Goal: Task Accomplishment & Management: Complete application form

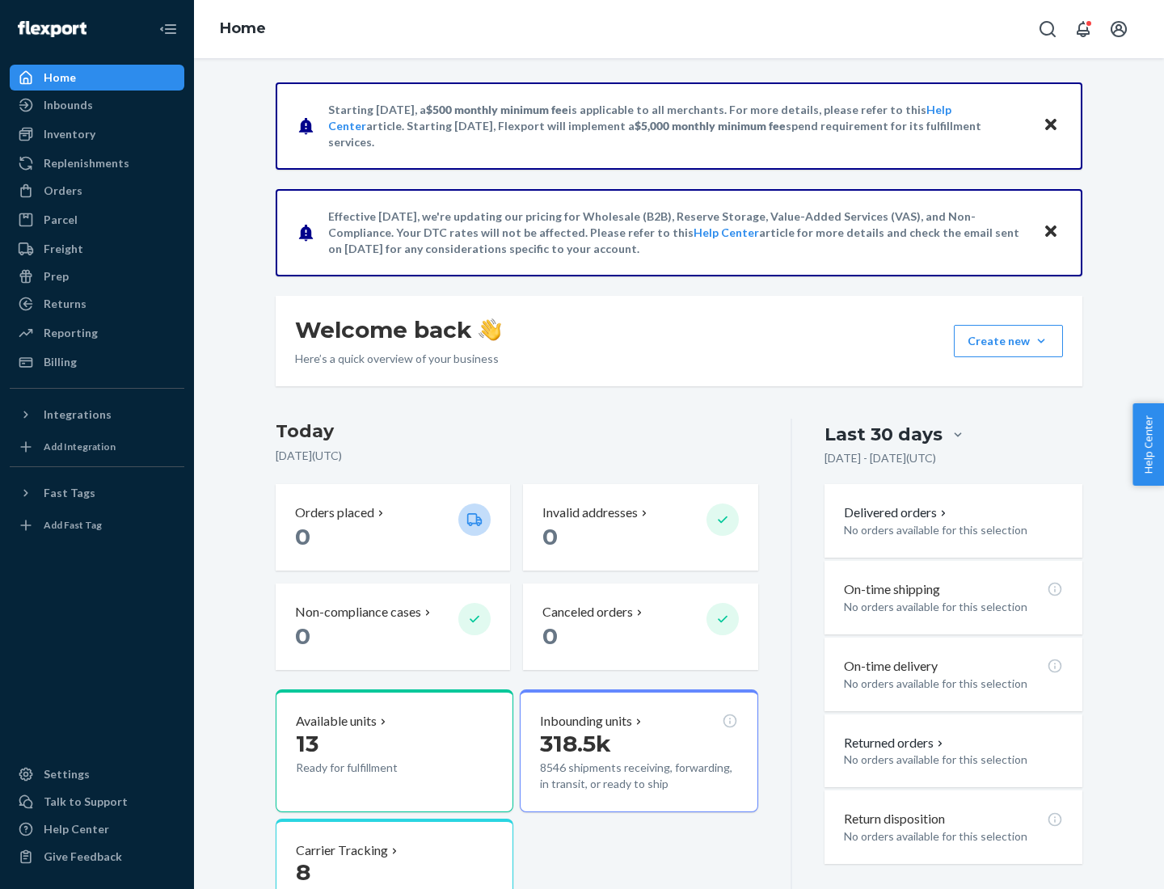
click at [1041, 341] on button "Create new Create new inbound Create new order Create new product" at bounding box center [1008, 341] width 109 height 32
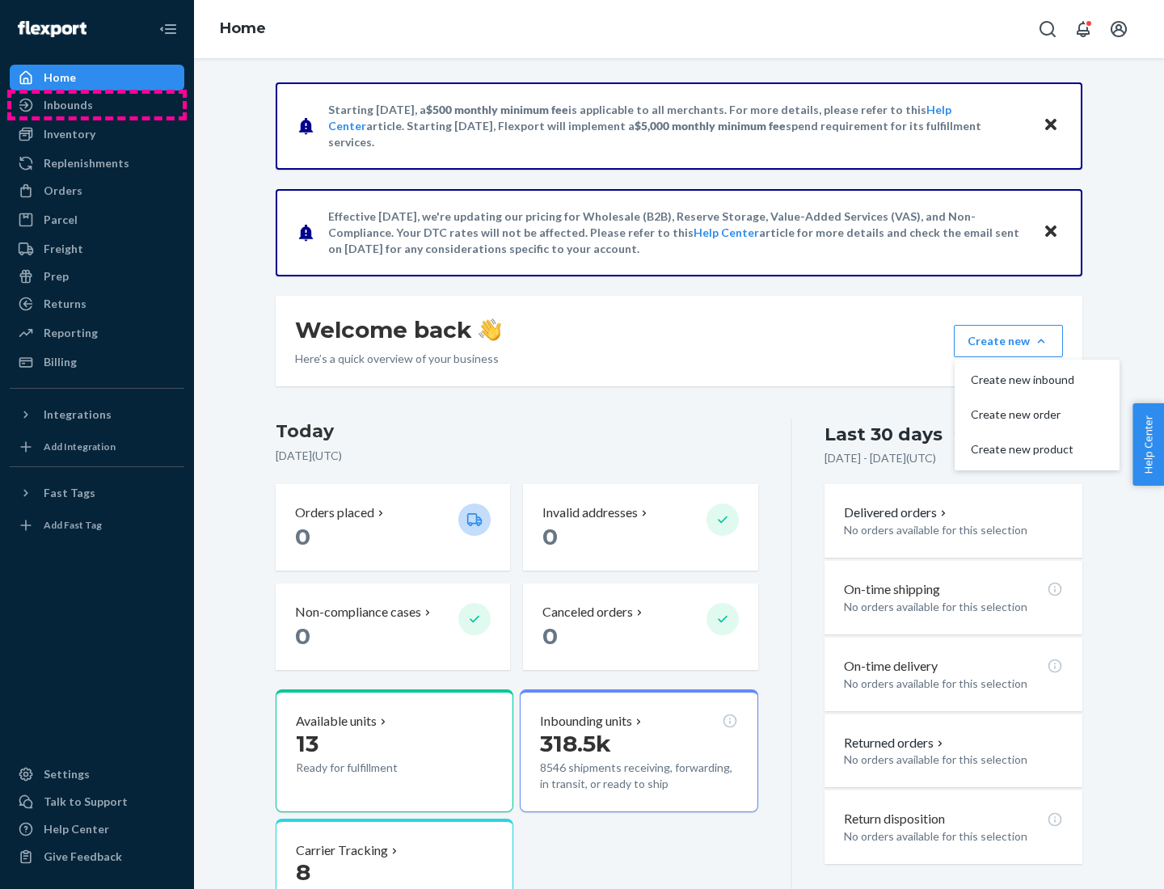
click at [97, 105] on div "Inbounds" at bounding box center [96, 105] width 171 height 23
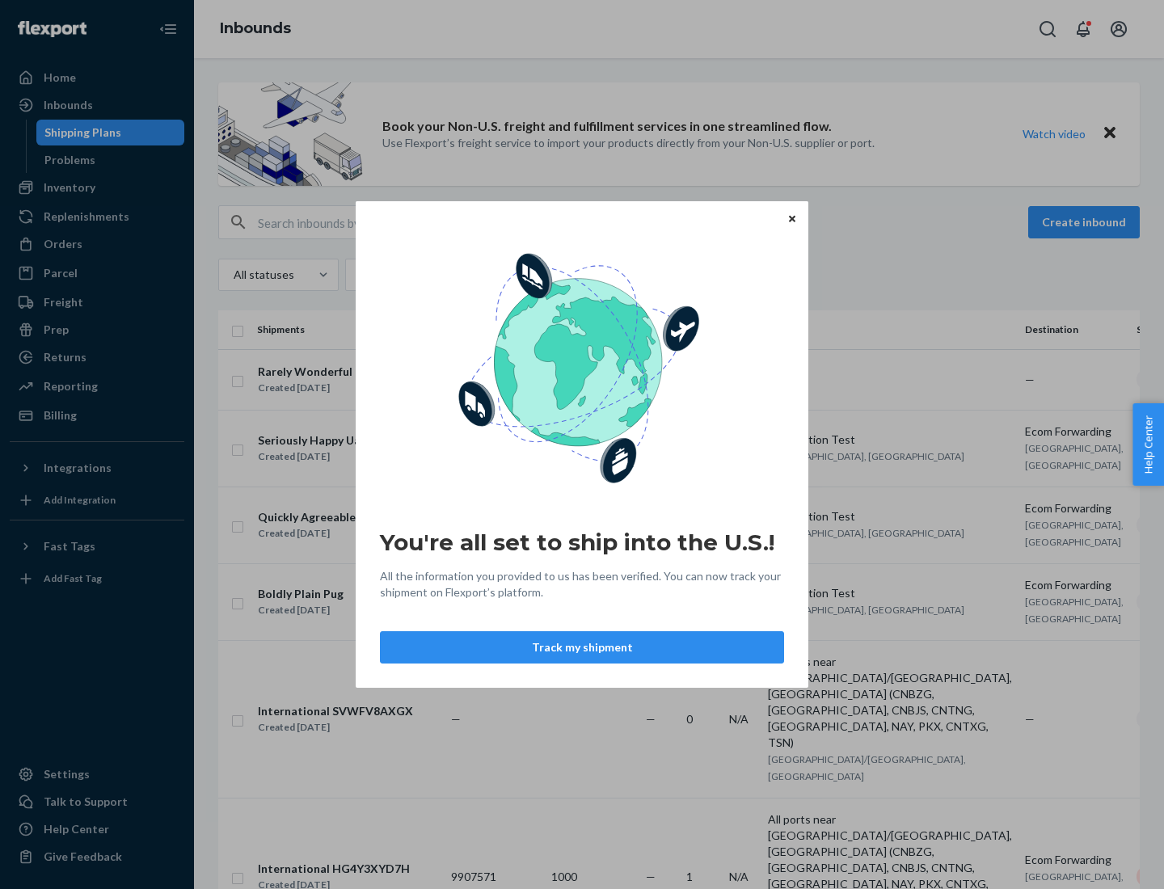
click at [97, 188] on div "You're all set to ship into the U.S.! All the information you provided to us ha…" at bounding box center [582, 444] width 1164 height 889
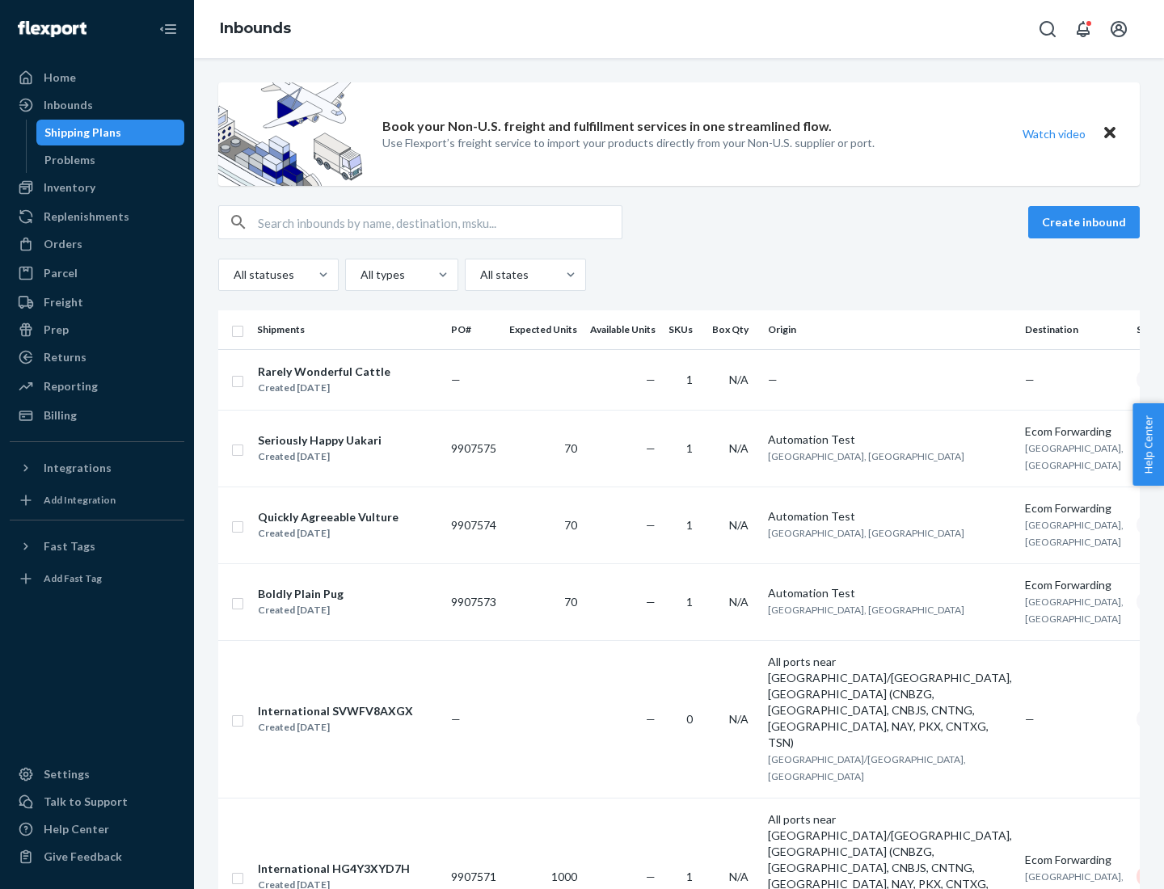
click at [679, 29] on div "Inbounds" at bounding box center [679, 29] width 970 height 58
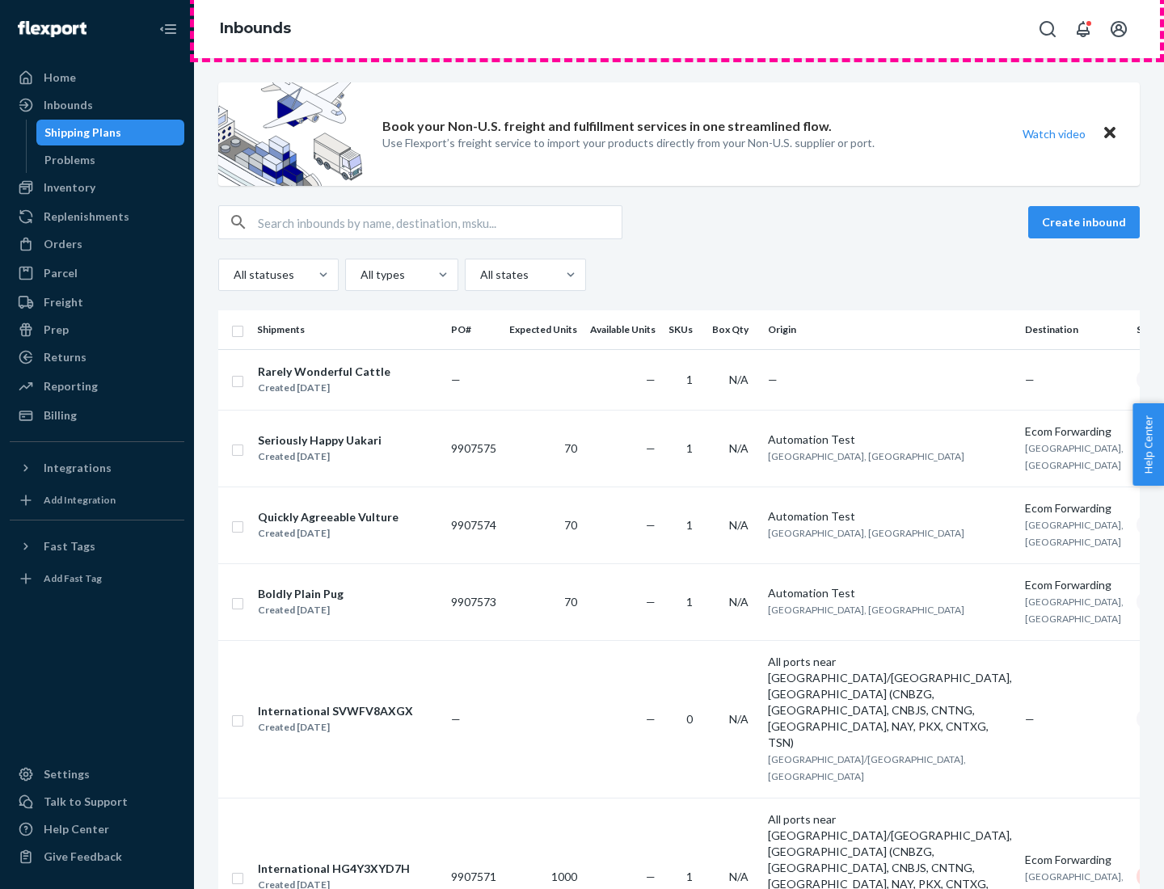
click at [679, 29] on div "Inbounds" at bounding box center [679, 29] width 970 height 58
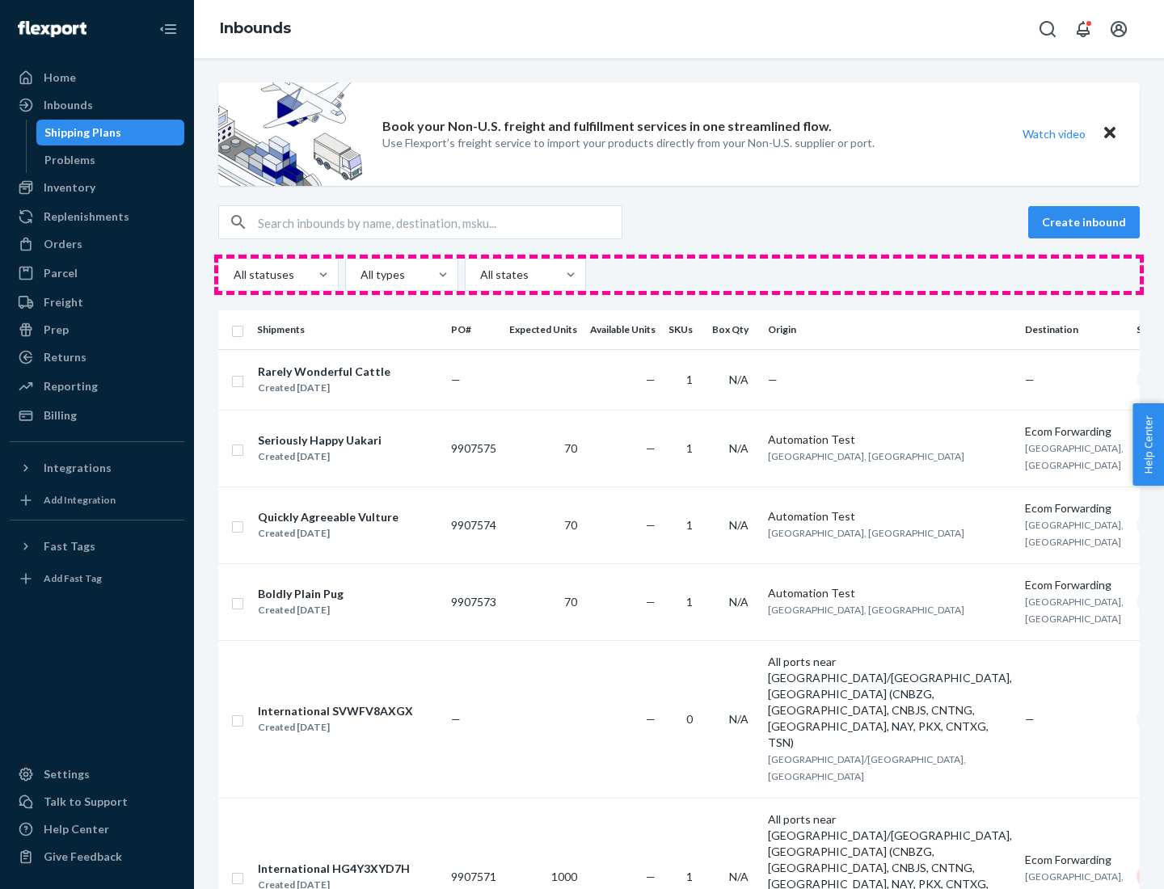
click at [679, 275] on div "All statuses All types All states" at bounding box center [679, 275] width 922 height 32
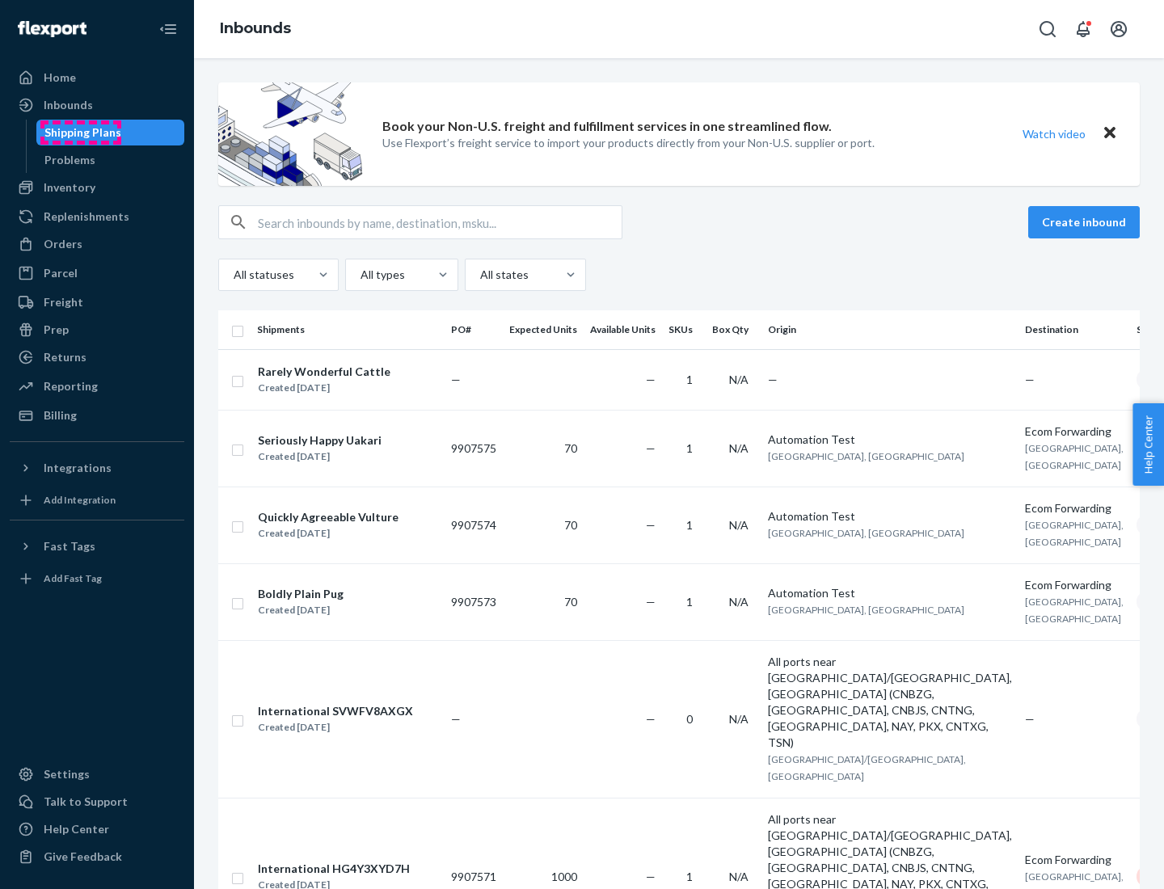
click at [80, 133] on div "Shipping Plans" at bounding box center [82, 133] width 77 height 16
click at [1087, 222] on button "Create inbound" at bounding box center [1084, 222] width 112 height 32
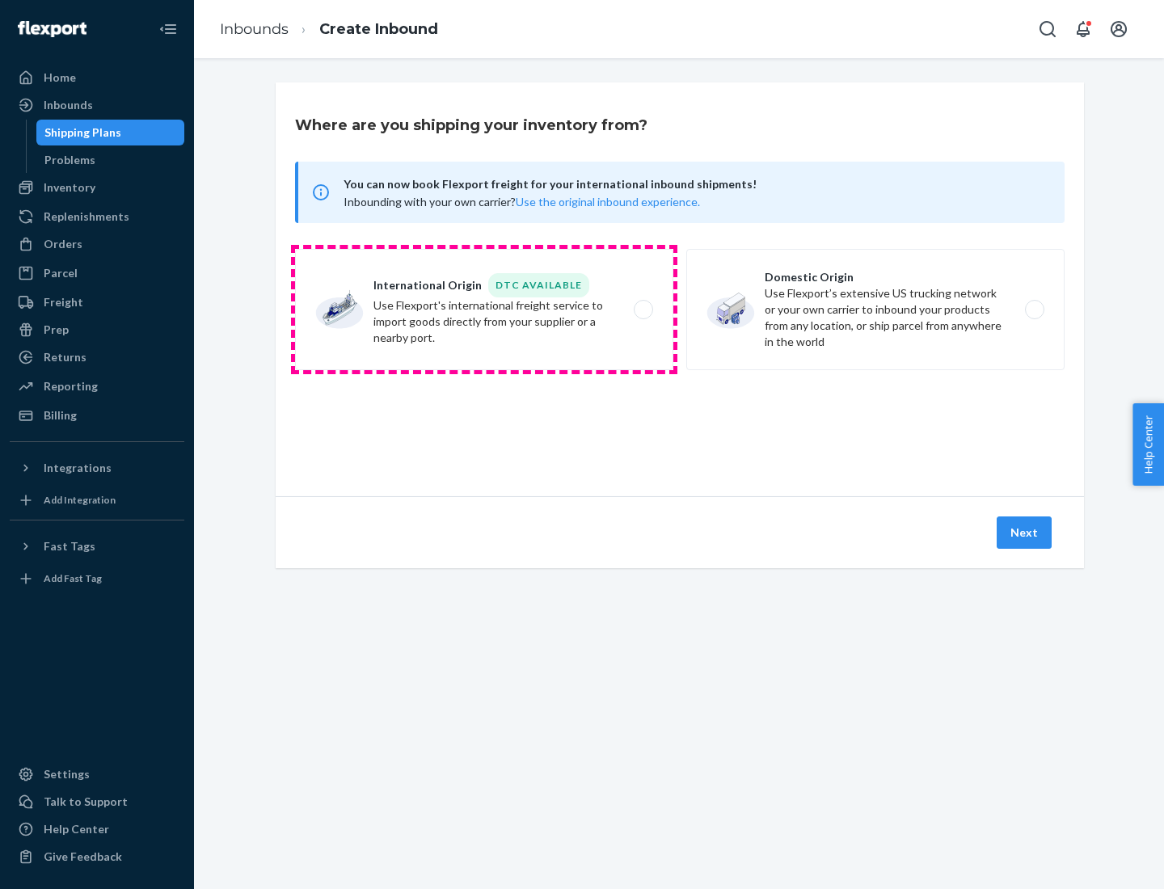
click at [484, 310] on label "International Origin DTC Available Use Flexport's international freight service…" at bounding box center [484, 309] width 378 height 121
click at [643, 310] on input "International Origin DTC Available Use Flexport's international freight service…" at bounding box center [648, 310] width 11 height 11
radio input "true"
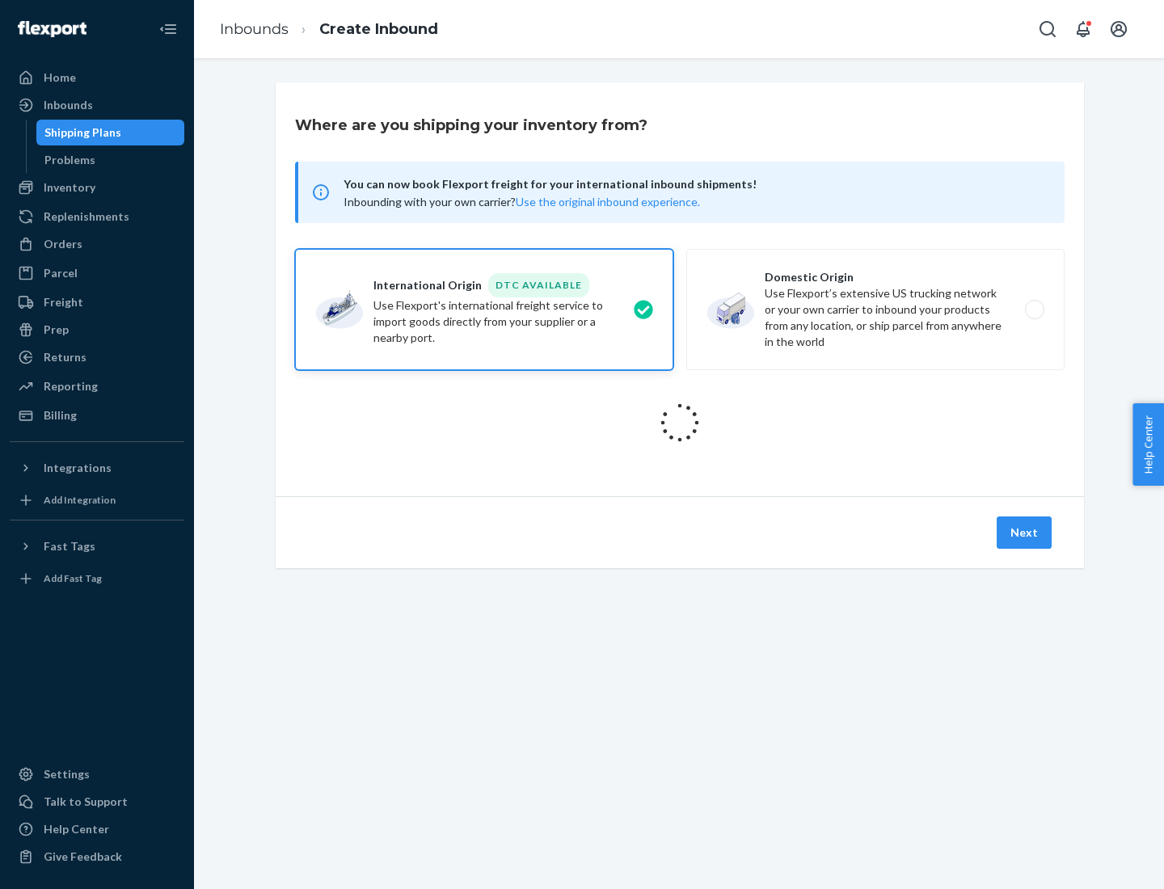
click at [680, 423] on icon at bounding box center [680, 423] width 56 height 56
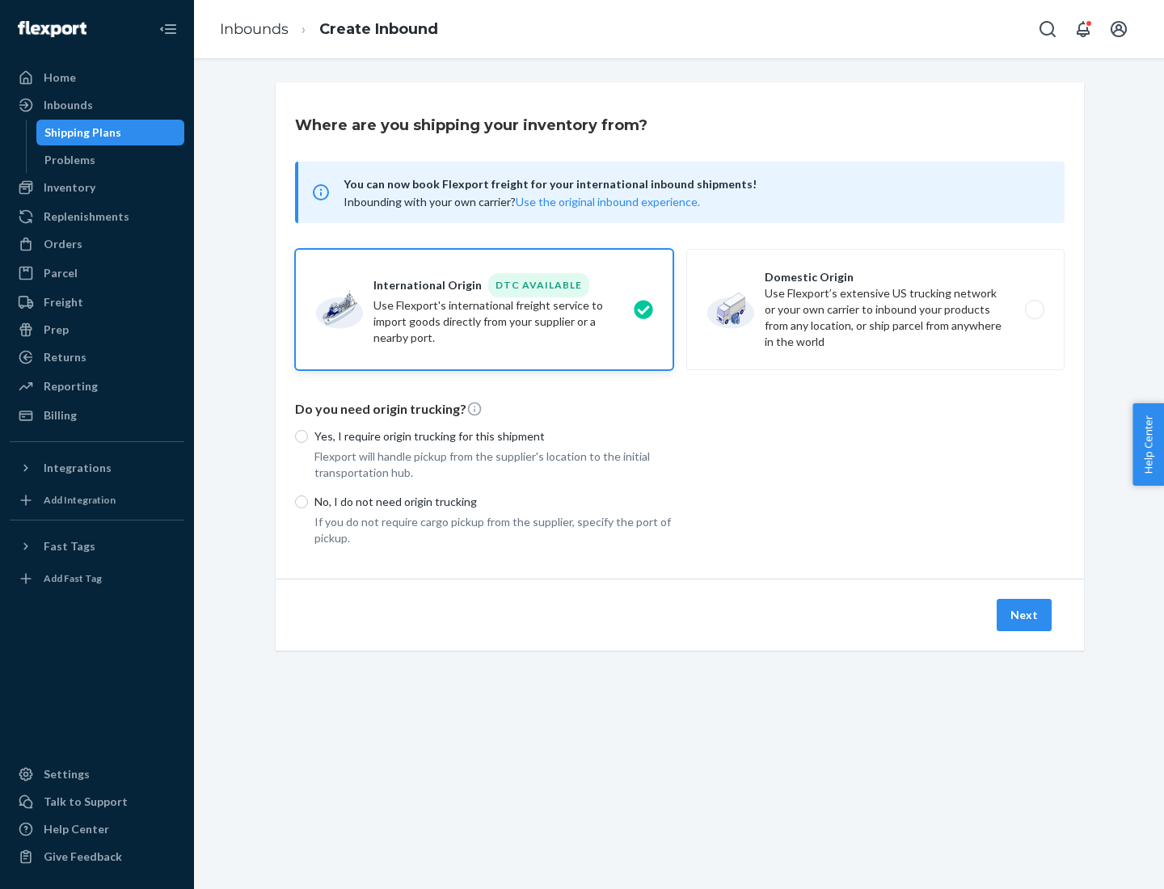
click at [494, 436] on p "Yes, I require origin trucking for this shipment" at bounding box center [494, 437] width 359 height 16
click at [308, 436] on input "Yes, I require origin trucking for this shipment" at bounding box center [301, 436] width 13 height 13
radio input "true"
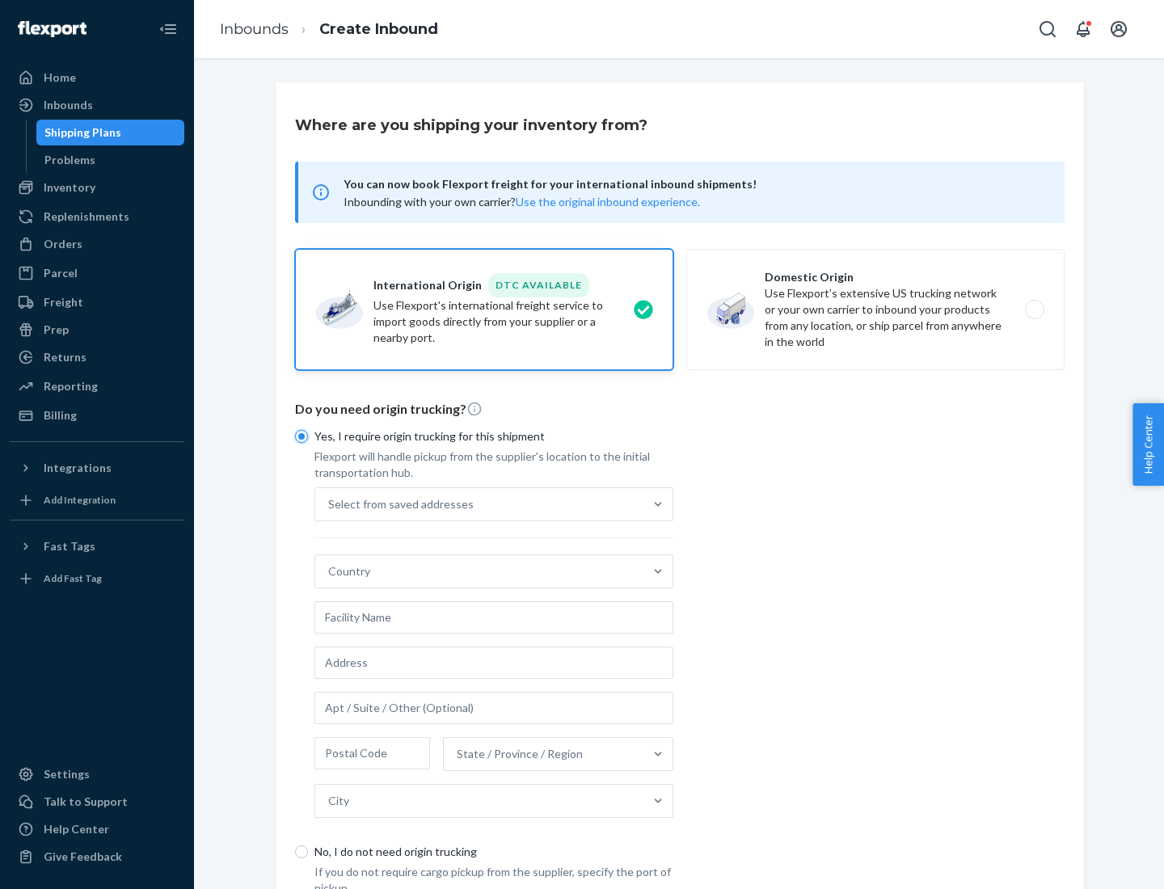
scroll to position [31, 0]
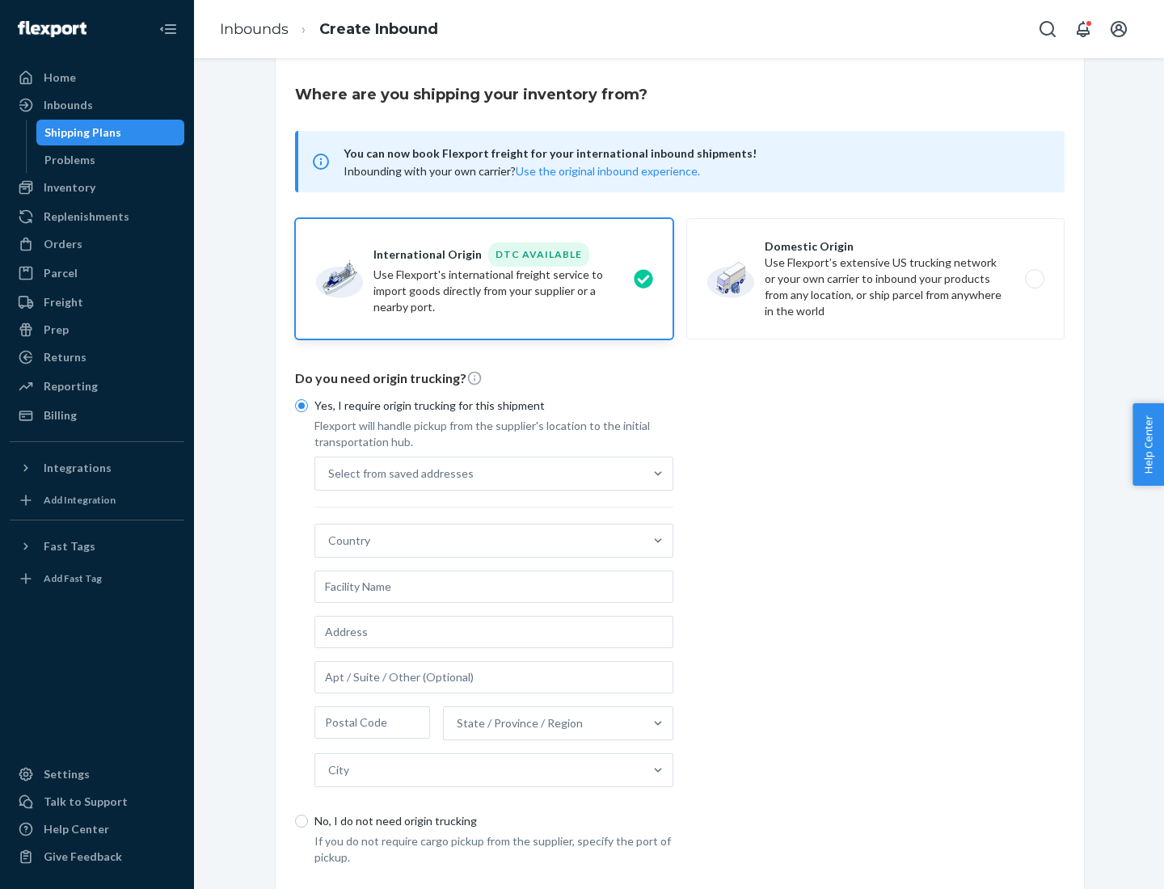
click at [479, 473] on div "Select from saved addresses" at bounding box center [479, 474] width 328 height 32
click at [330, 473] on input "Select from saved addresses" at bounding box center [329, 474] width 2 height 16
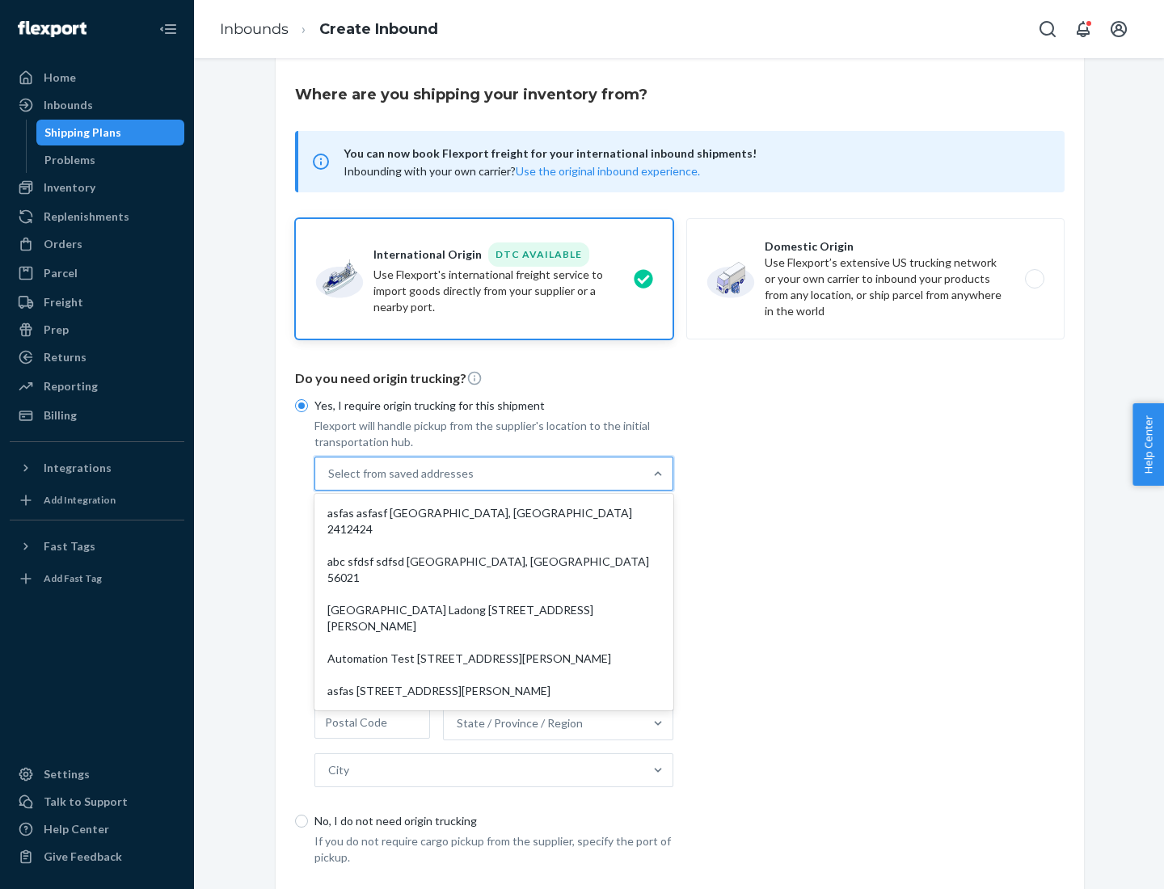
scroll to position [70, 0]
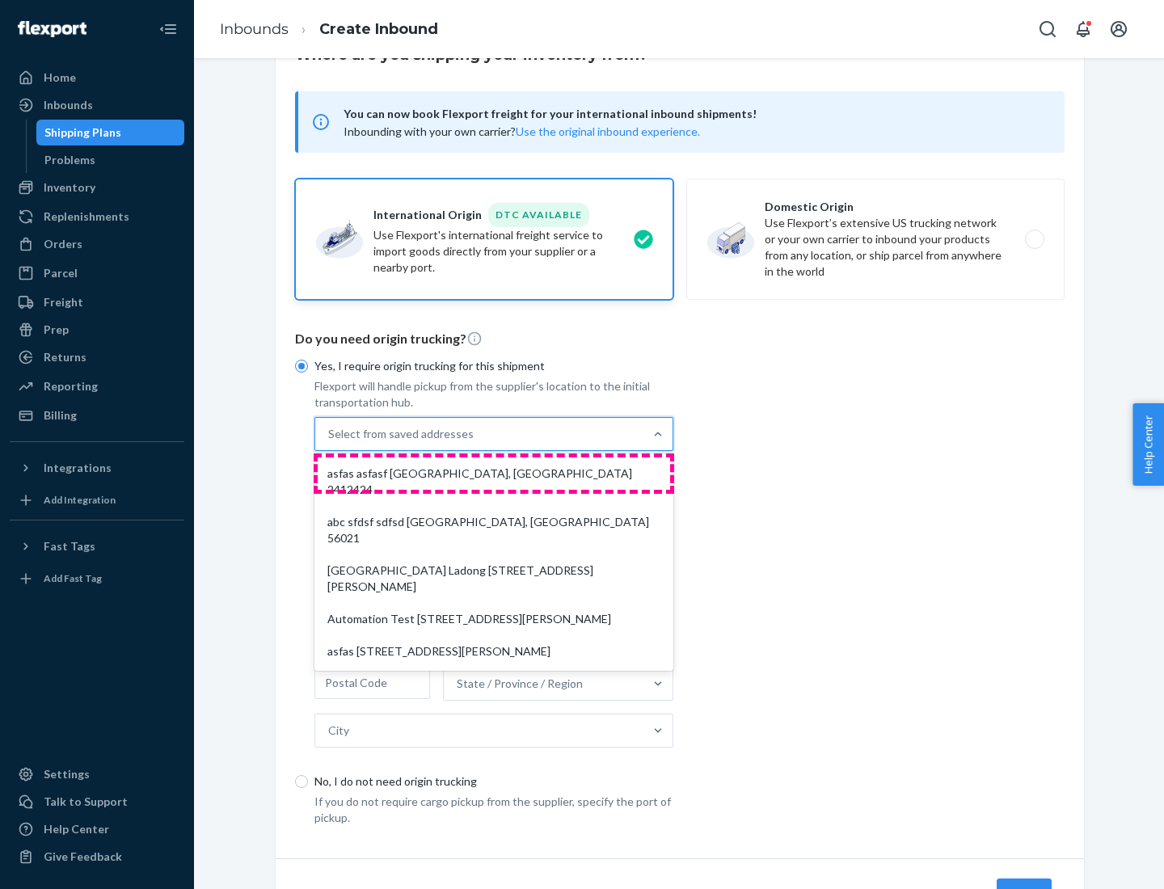
click at [494, 473] on div "asfas asfasf [GEOGRAPHIC_DATA], [GEOGRAPHIC_DATA] 2412424" at bounding box center [494, 482] width 353 height 49
click at [330, 442] on input "option asfas asfasf [GEOGRAPHIC_DATA], [GEOGRAPHIC_DATA] 2412424 focused, 1 of …" at bounding box center [329, 434] width 2 height 16
type input "asfas"
type input "asfasf"
type input "2412424"
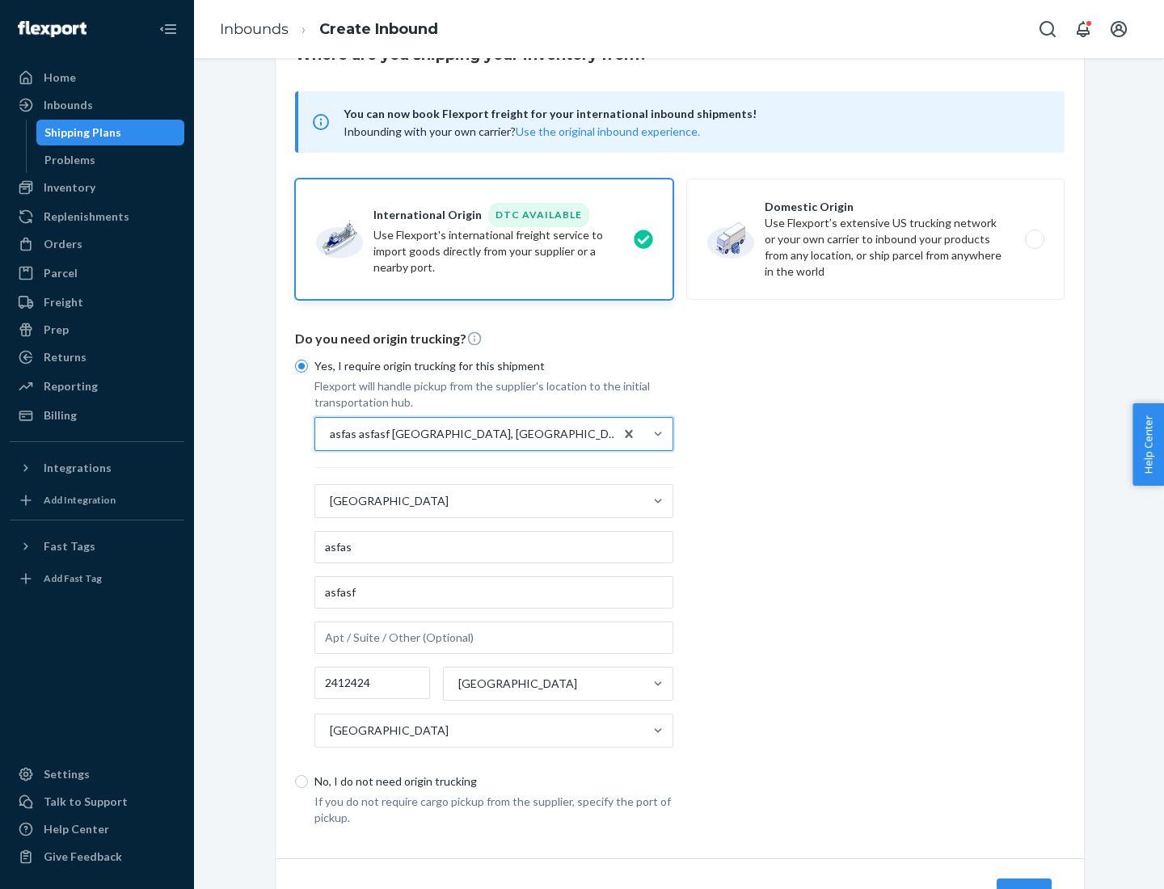
scroll to position [150, 0]
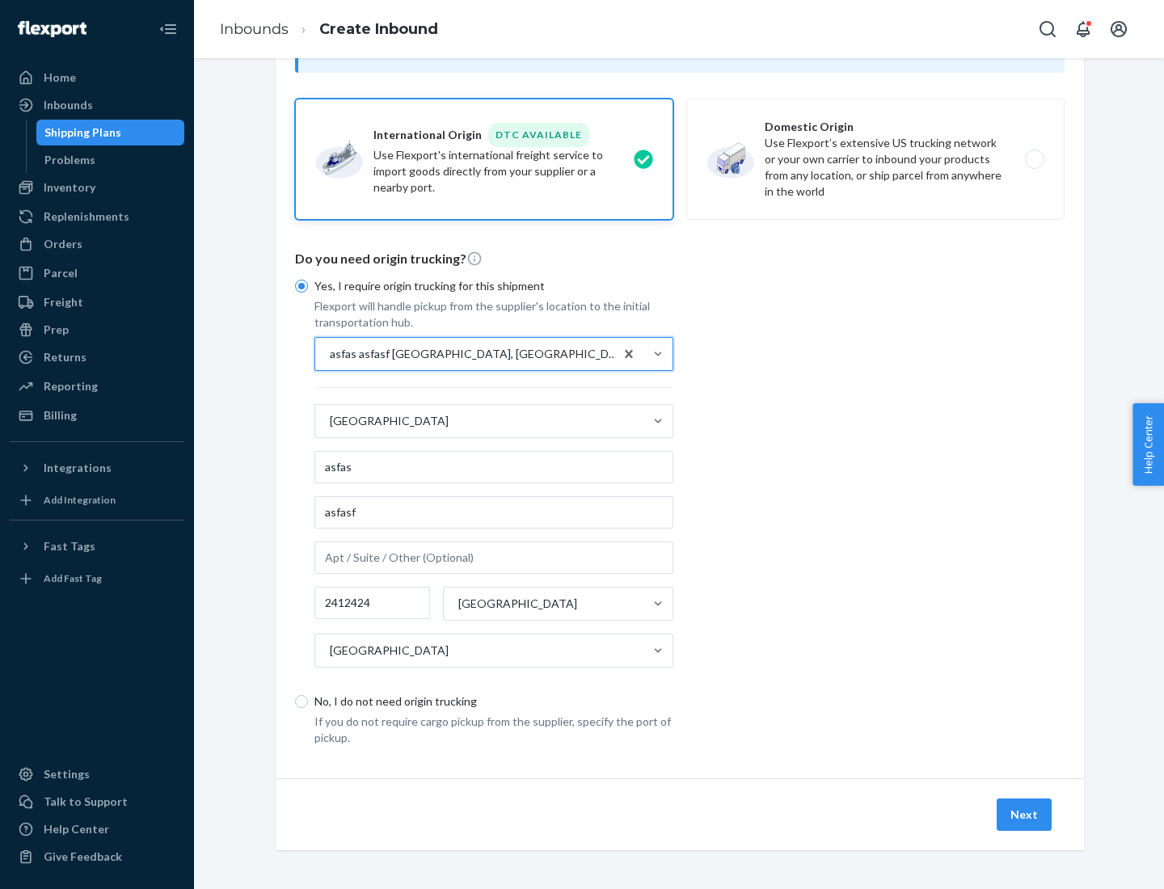
click at [1025, 814] on button "Next" at bounding box center [1024, 815] width 55 height 32
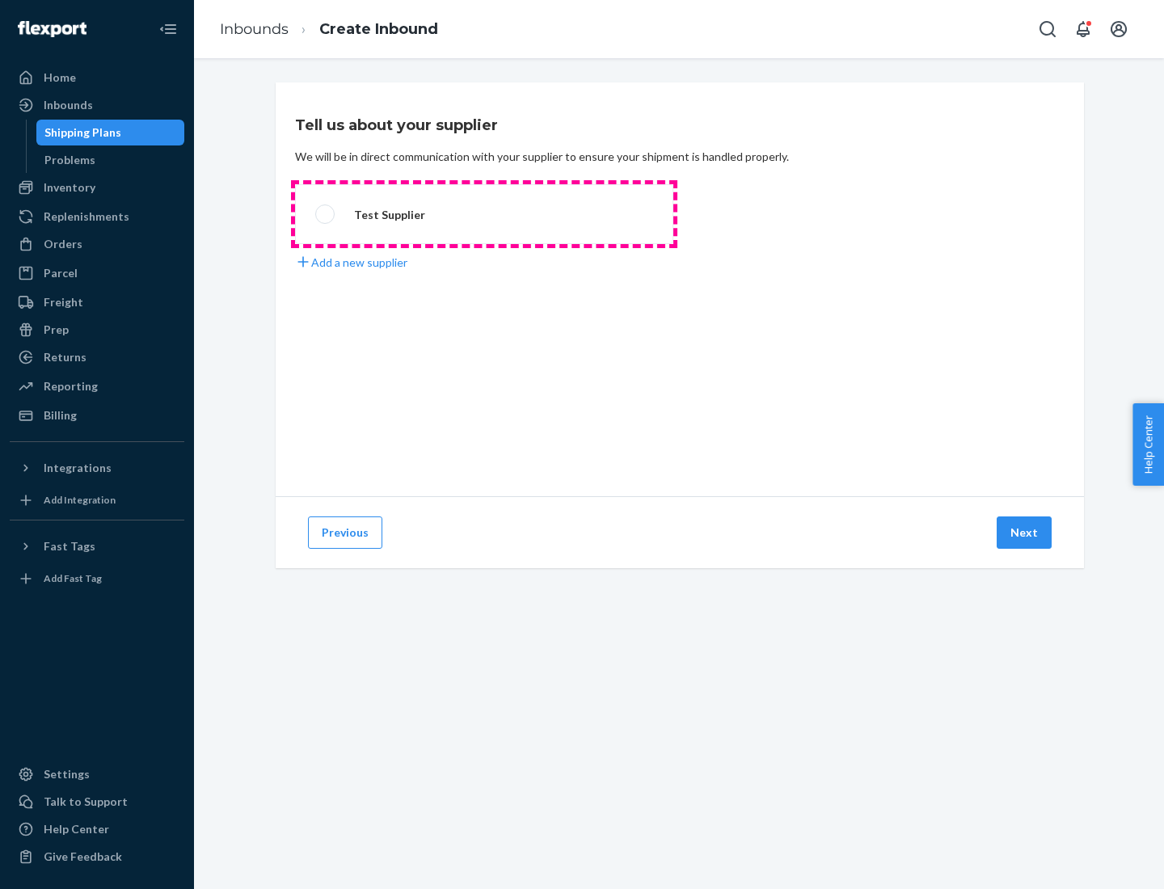
click at [484, 214] on label "Test Supplier" at bounding box center [484, 214] width 378 height 60
click at [326, 214] on input "Test Supplier" at bounding box center [320, 214] width 11 height 11
radio input "true"
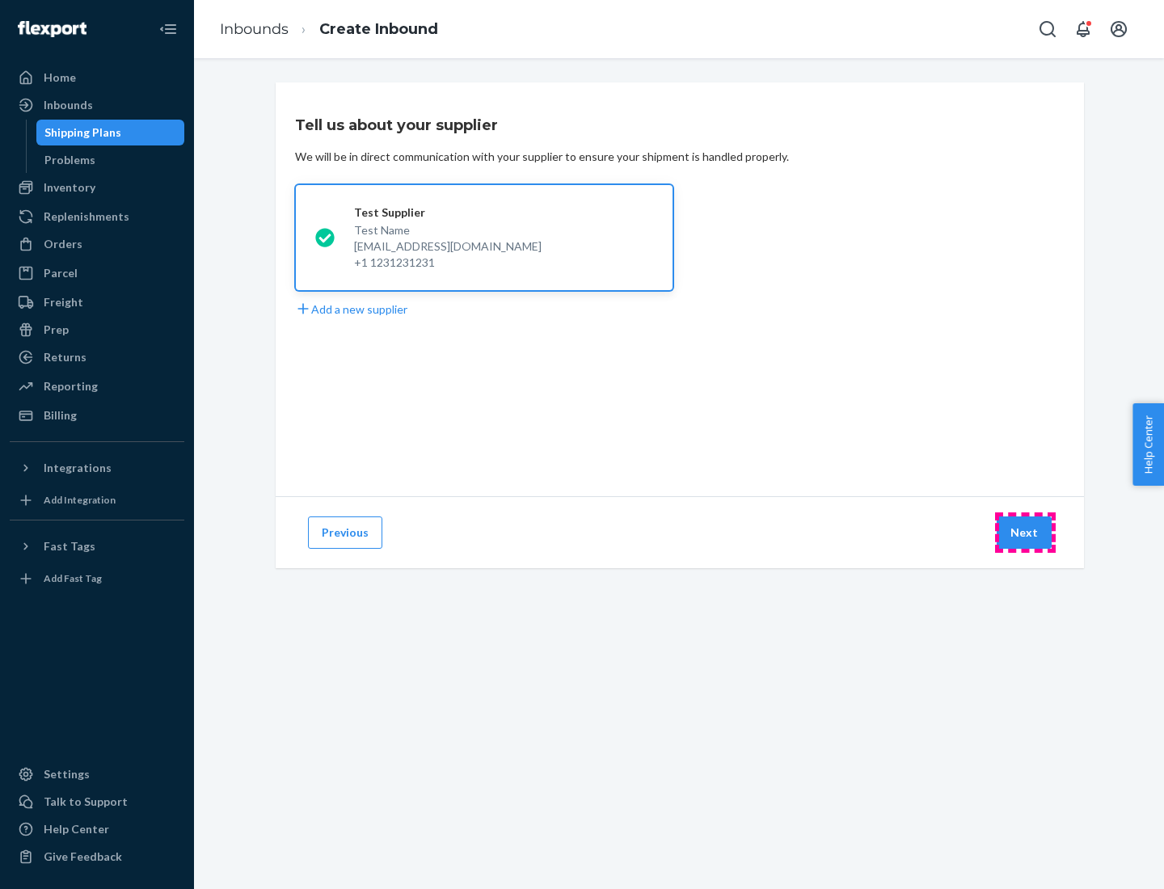
click at [1025, 533] on button "Next" at bounding box center [1024, 533] width 55 height 32
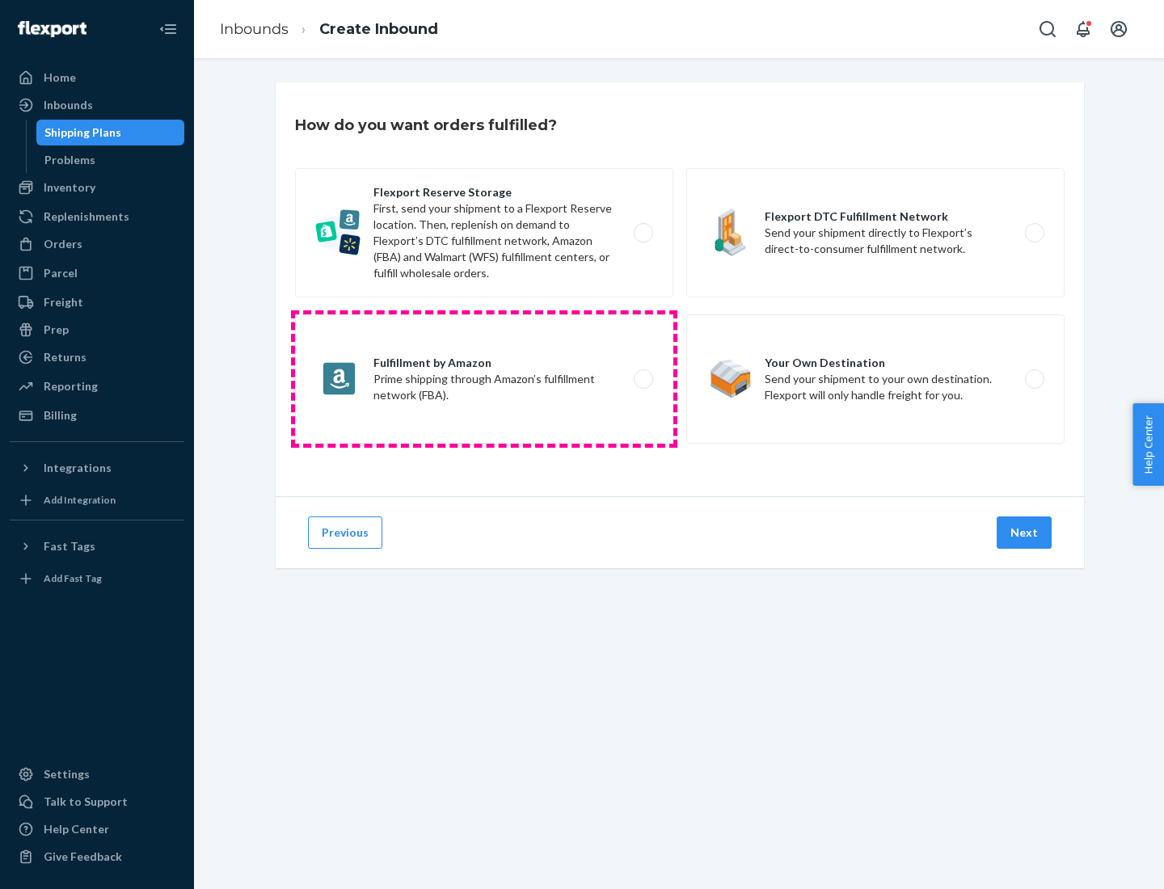
click at [484, 379] on label "Fulfillment by Amazon Prime shipping through Amazon’s fulfillment network (FBA)." at bounding box center [484, 379] width 378 height 129
click at [643, 379] on input "Fulfillment by Amazon Prime shipping through Amazon’s fulfillment network (FBA)." at bounding box center [648, 379] width 11 height 11
radio input "true"
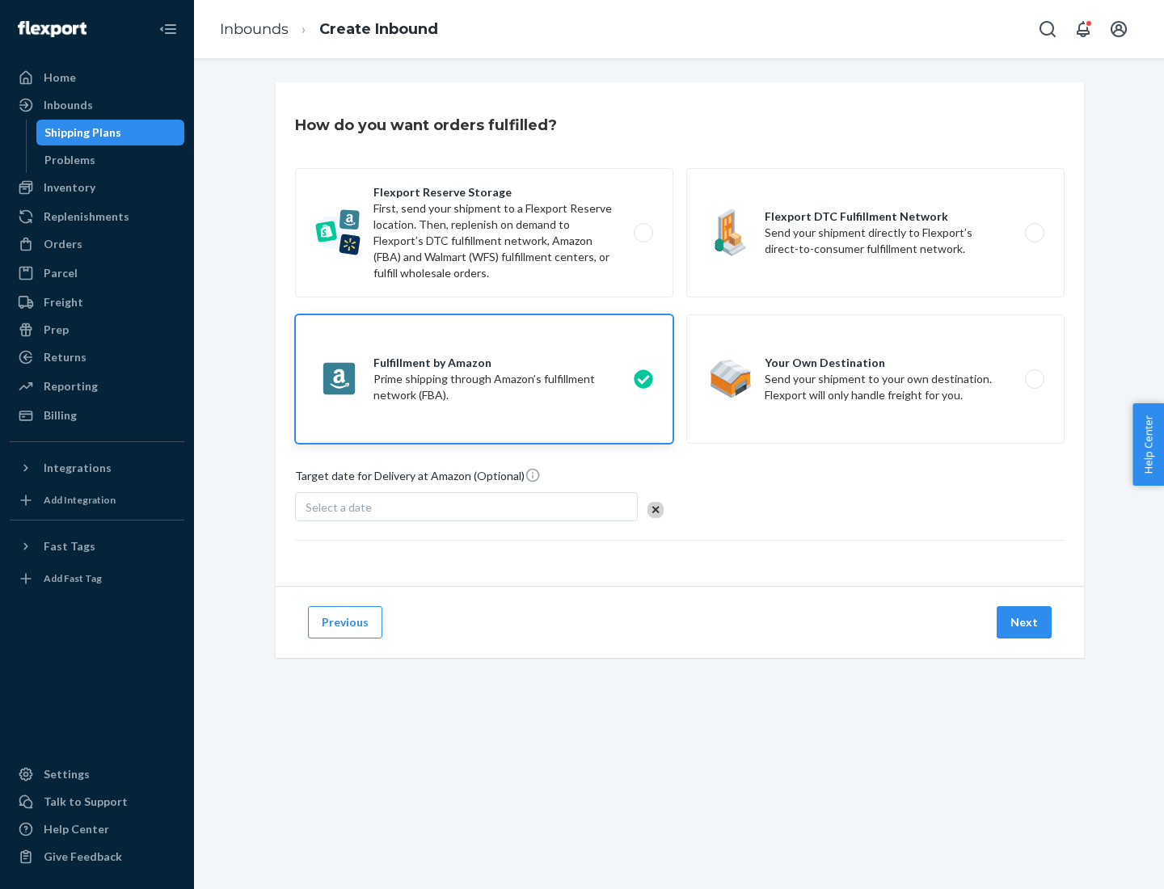
click at [1025, 623] on button "Next" at bounding box center [1024, 622] width 55 height 32
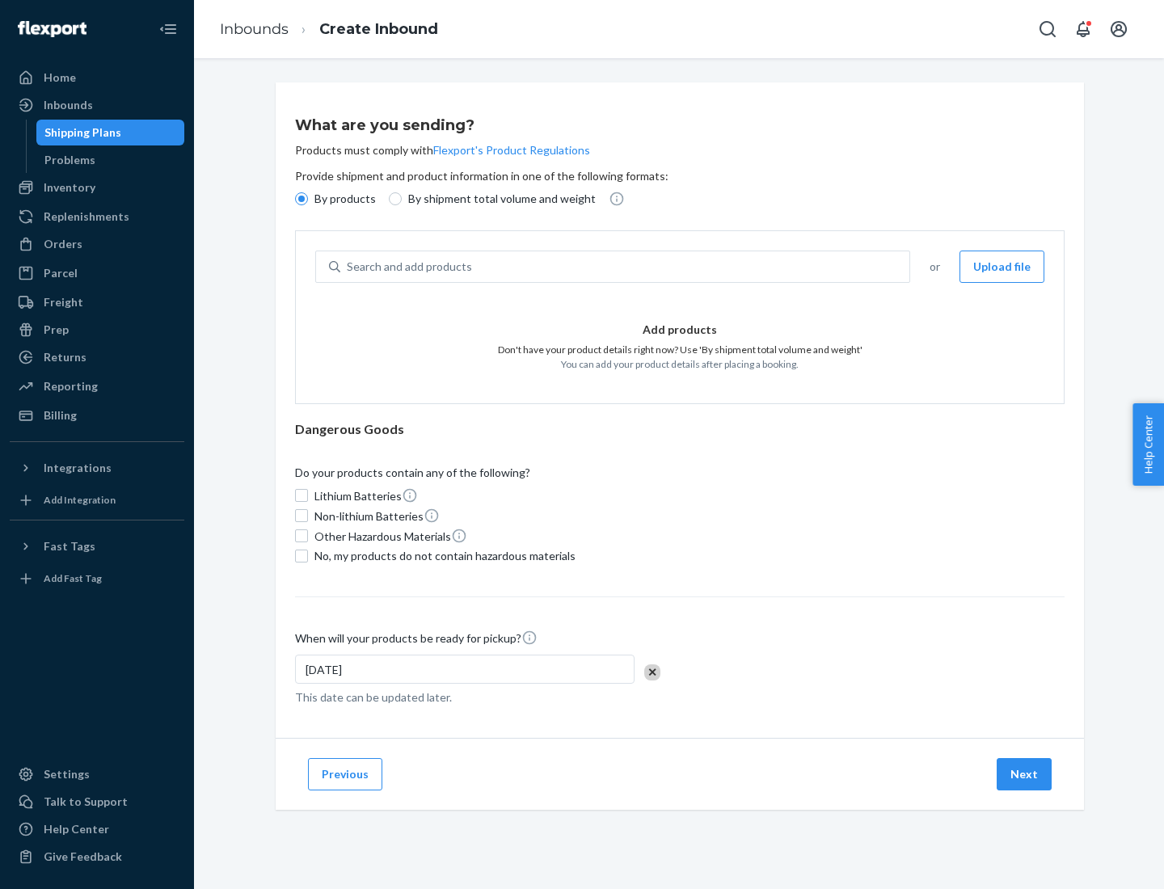
click at [497, 199] on p "By shipment total volume and weight" at bounding box center [502, 199] width 188 height 16
click at [402, 199] on input "By shipment total volume and weight" at bounding box center [395, 198] width 13 height 13
radio input "true"
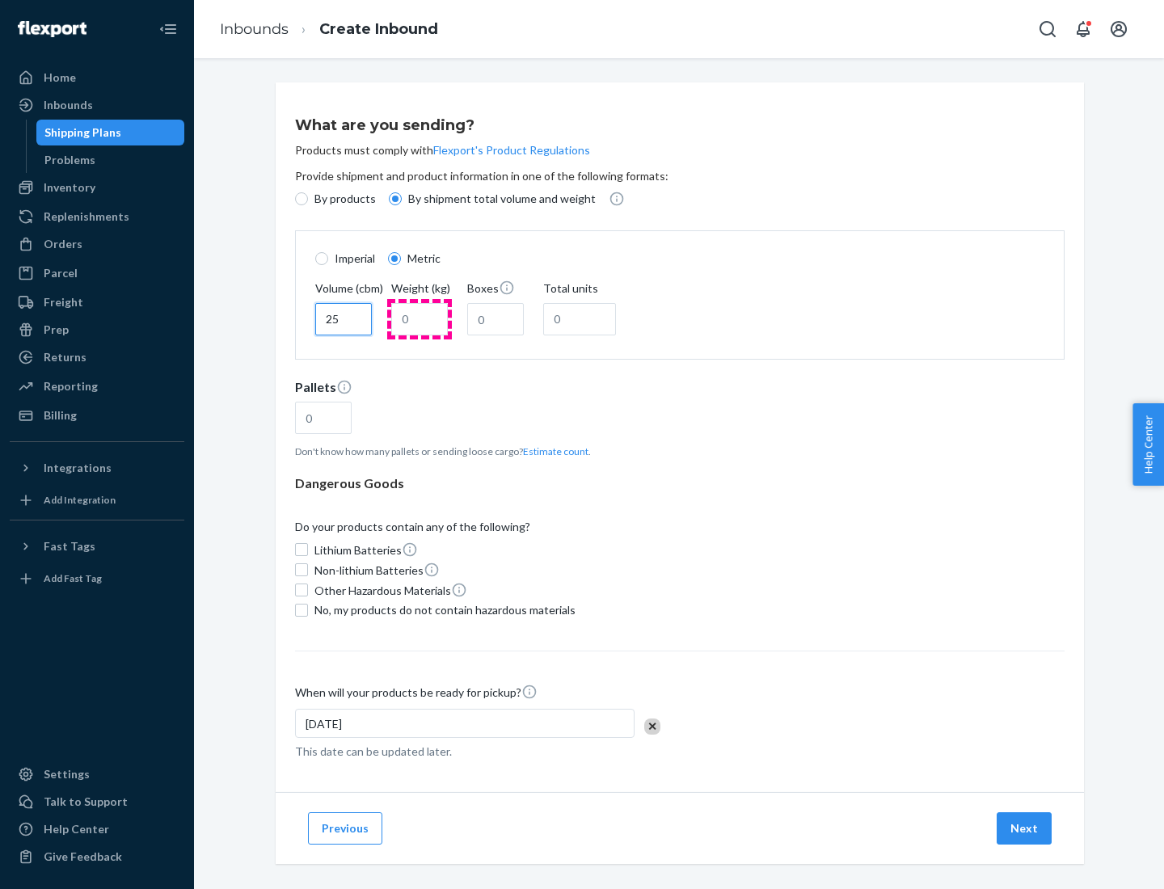
type input "25"
type input "100"
type input "50"
type input "500"
click at [552, 451] on button "Estimate count" at bounding box center [555, 452] width 65 height 14
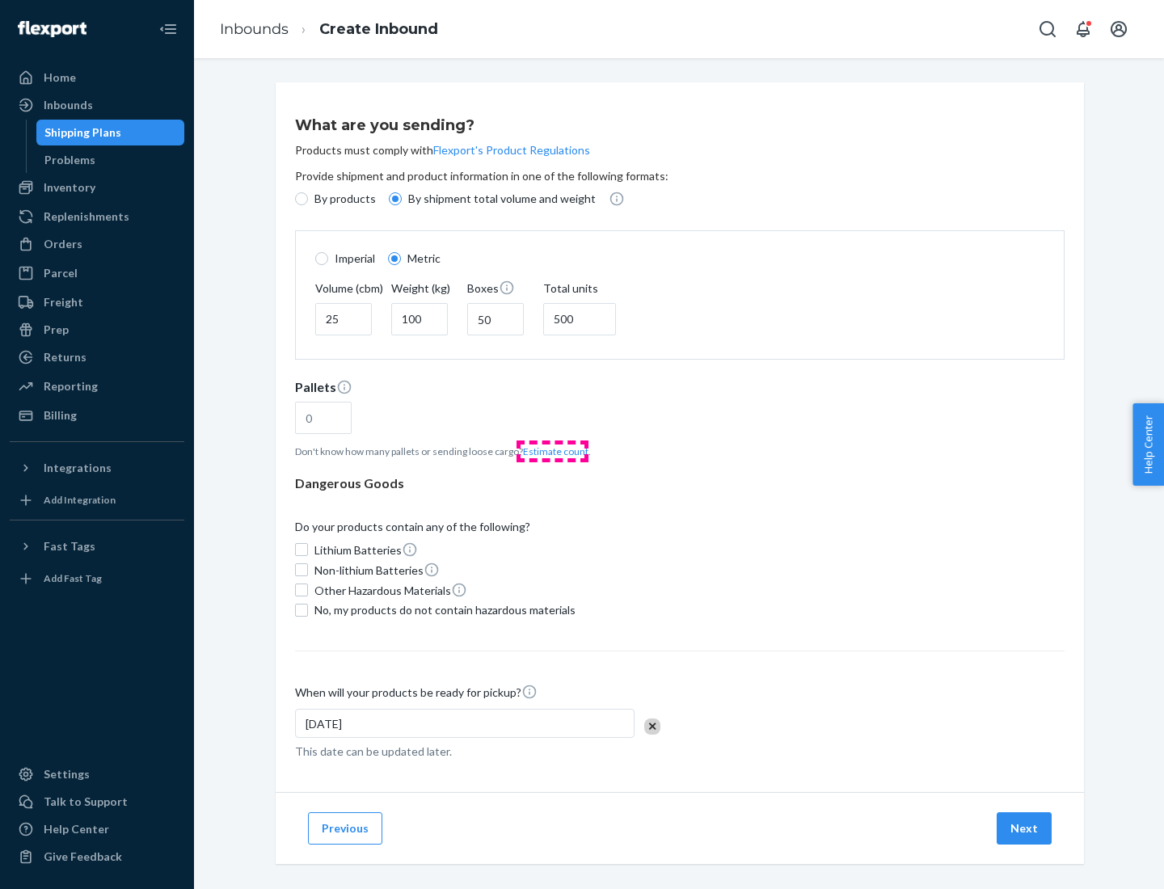
type input "16"
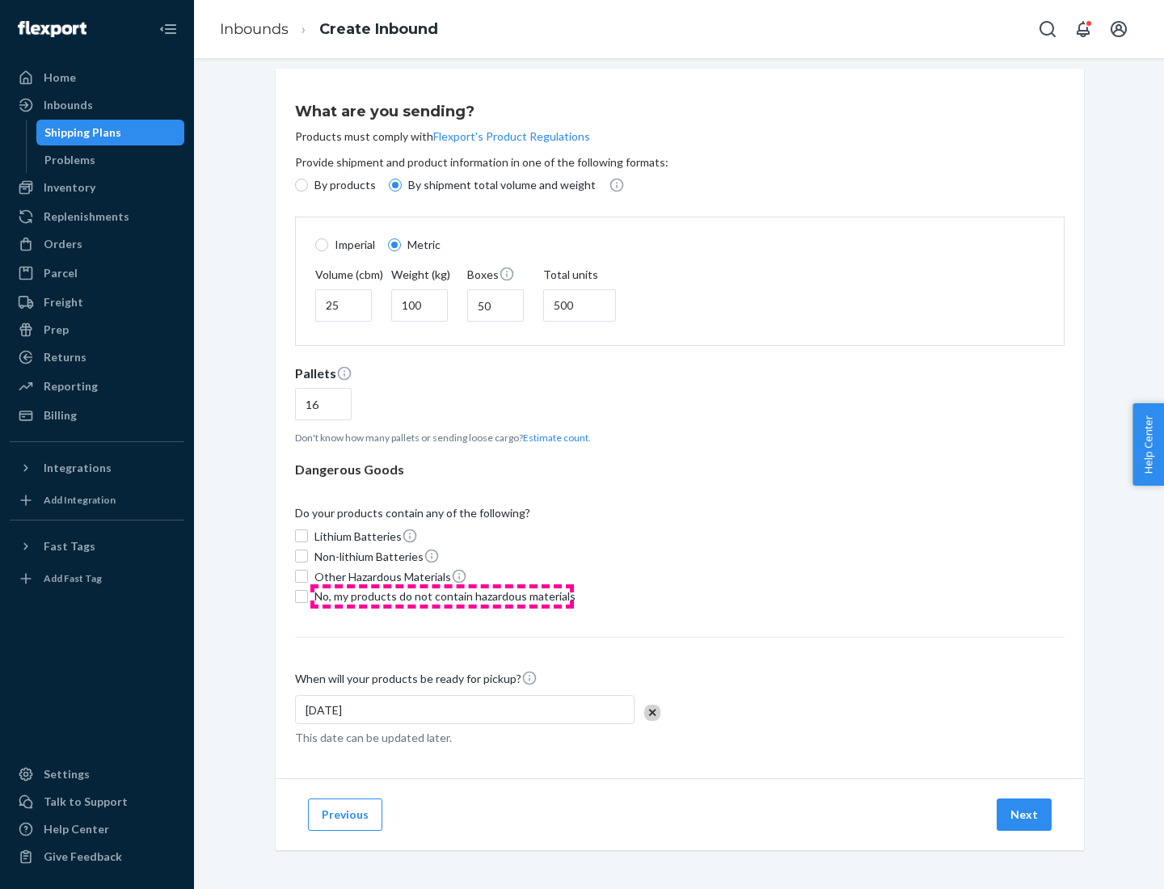
click at [442, 596] on span "No, my products do not contain hazardous materials" at bounding box center [445, 597] width 261 height 16
click at [308, 596] on input "No, my products do not contain hazardous materials" at bounding box center [301, 596] width 13 height 13
checkbox input "true"
click at [1025, 814] on button "Next" at bounding box center [1024, 815] width 55 height 32
